Goal: Information Seeking & Learning: Learn about a topic

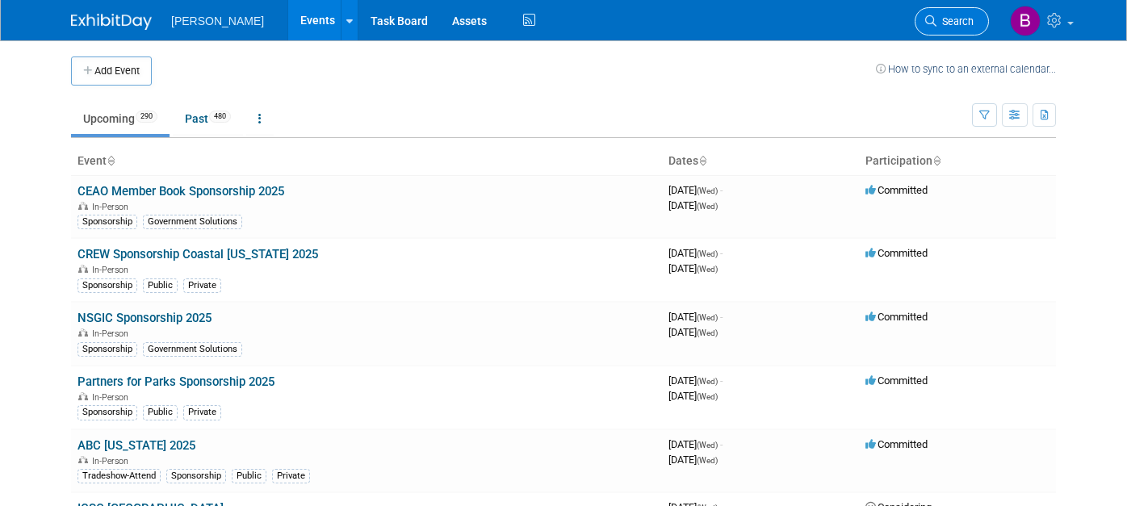
click at [936, 18] on icon at bounding box center [930, 20] width 11 height 11
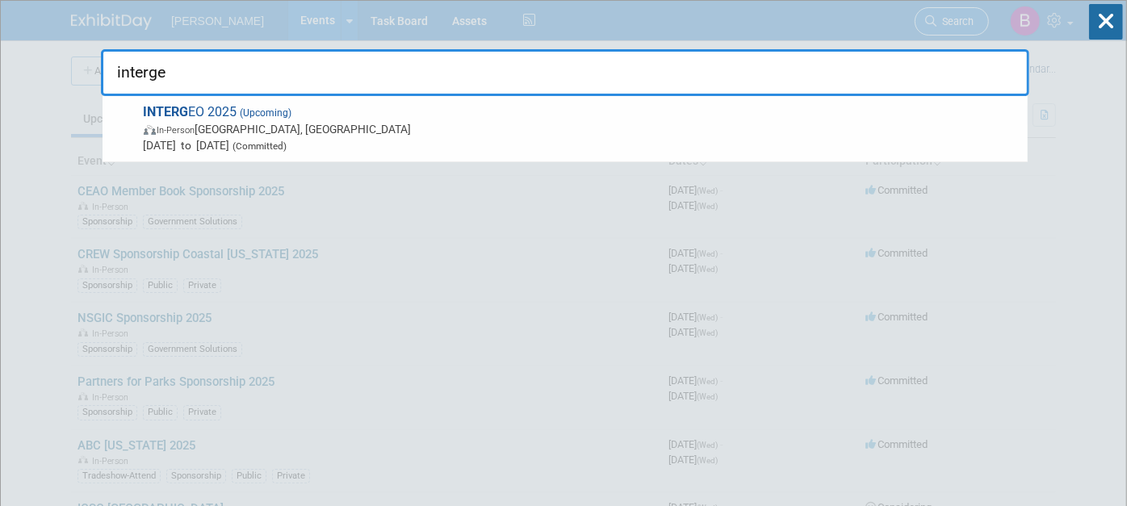
type input "intergeo"
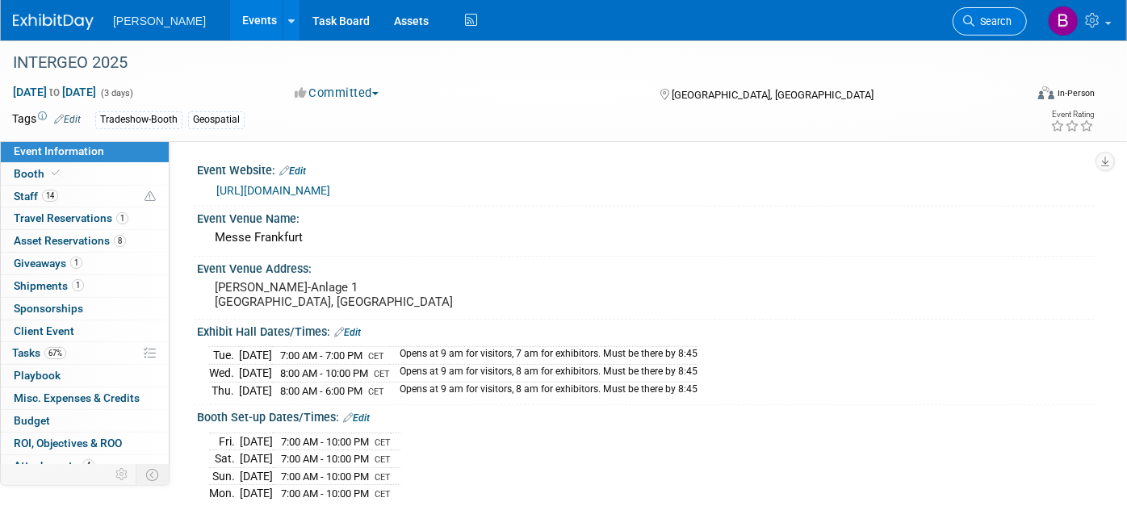
click at [1002, 23] on span "Search" at bounding box center [992, 21] width 37 height 12
click at [1002, 23] on div "Recently Viewed Events: INTERGEO 2025 In-Person [GEOGRAPHIC_DATA], [GEOGRAPHIC_…" at bounding box center [565, 243] width 928 height 485
click at [964, 20] on icon at bounding box center [968, 20] width 11 height 11
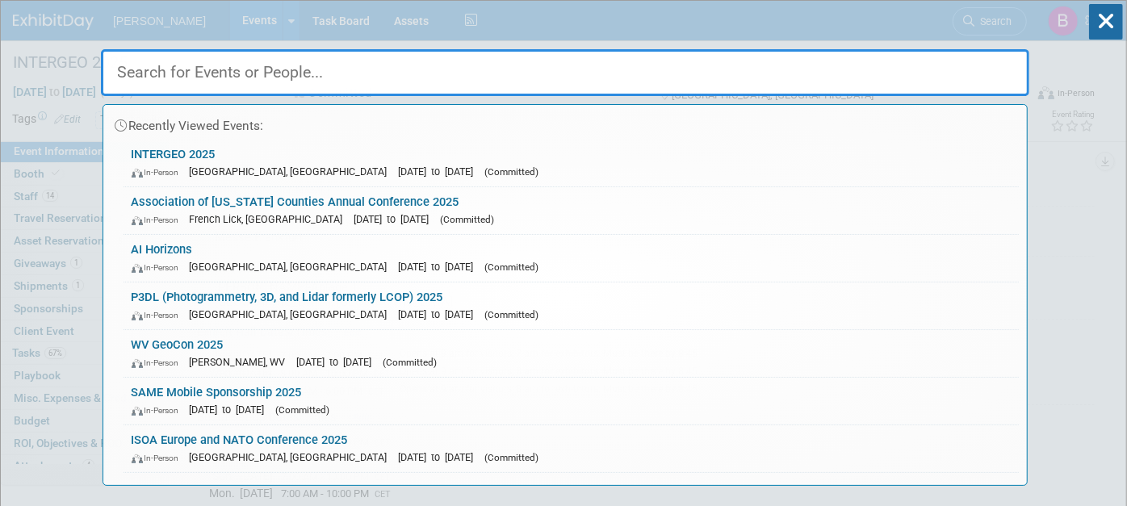
click at [938, 58] on input "text" at bounding box center [565, 72] width 928 height 47
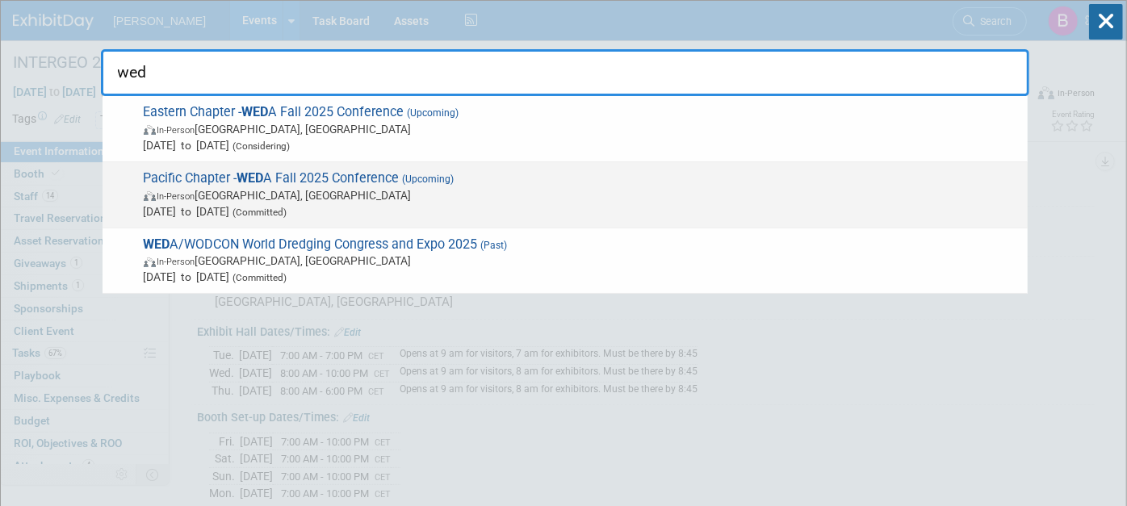
type input "wed"
click at [801, 180] on span "Pacific Chapter - WED A Fall 2025 Conference (Upcoming) In-Person [GEOGRAPHIC_D…" at bounding box center [579, 194] width 881 height 49
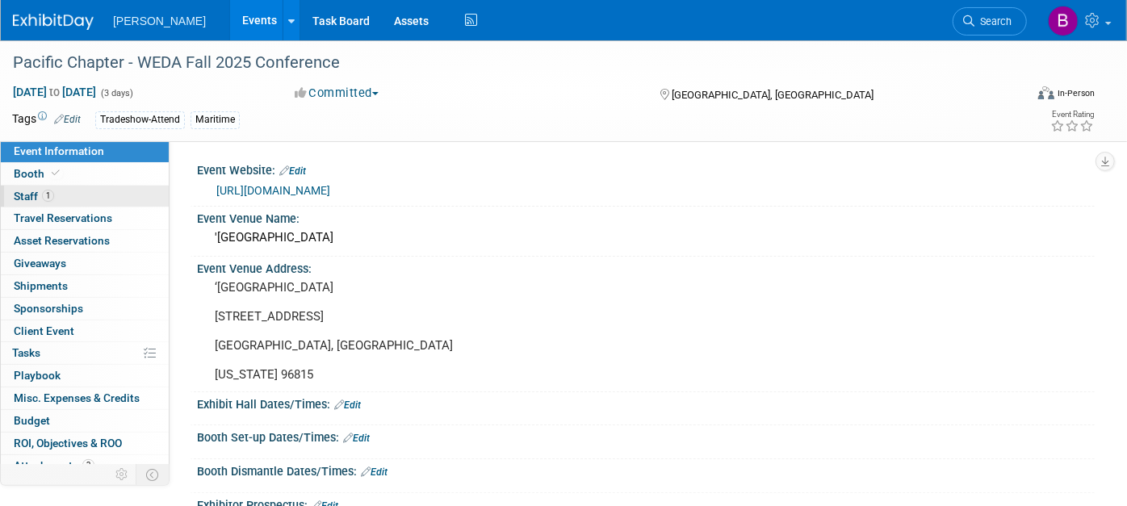
click at [99, 198] on link "1 Staff 1" at bounding box center [85, 197] width 168 height 22
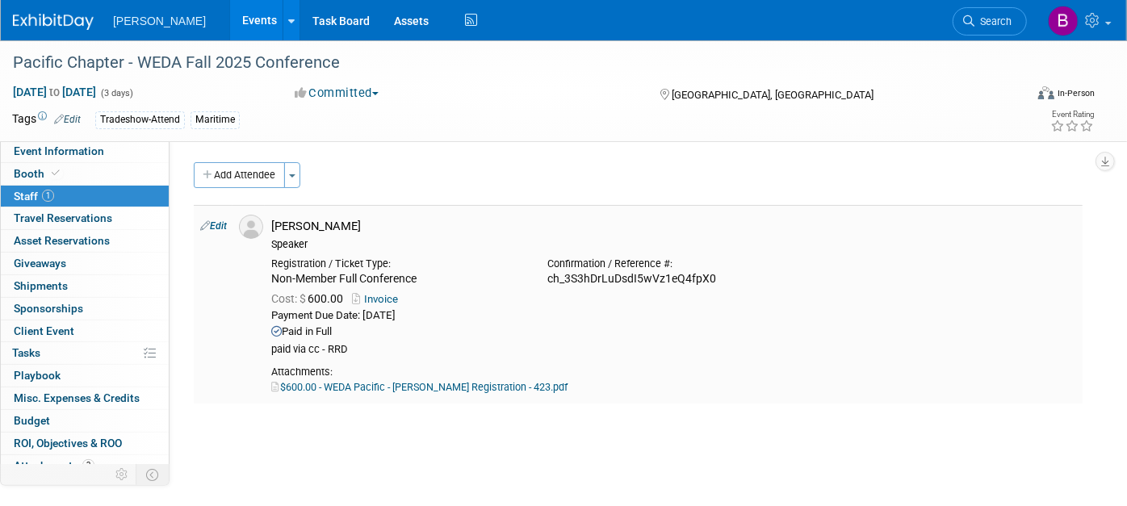
click at [249, 332] on td at bounding box center [248, 304] width 32 height 199
click at [981, 24] on span "Search" at bounding box center [992, 21] width 37 height 12
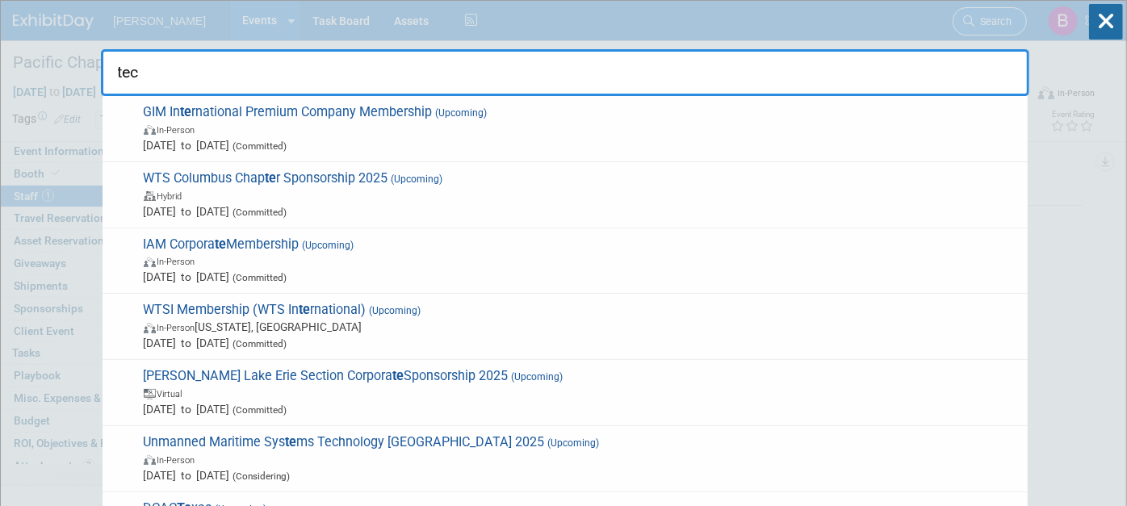
type input "tech"
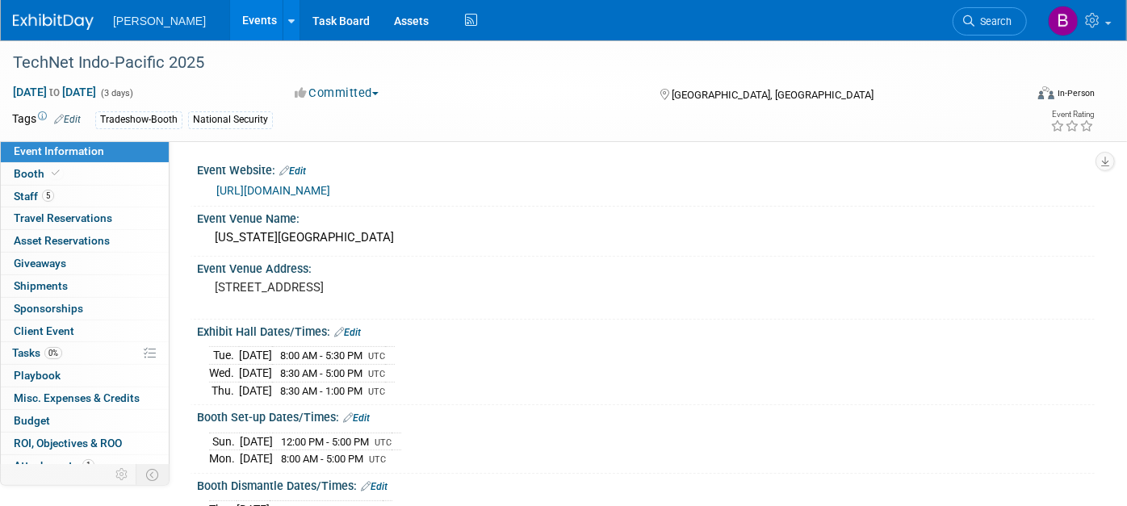
click at [299, 194] on link "https://events.afcea.org/tip25/Public/enter.aspx" at bounding box center [273, 190] width 114 height 13
